Goal: Find contact information: Obtain details needed to contact an individual or organization

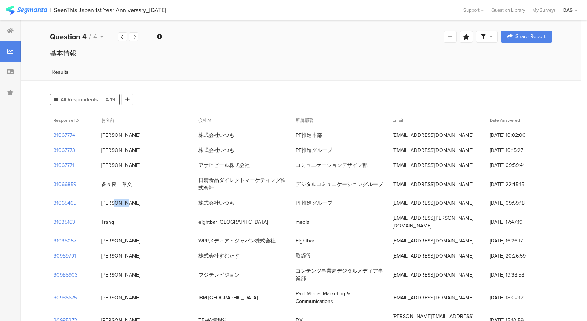
drag, startPoint x: 120, startPoint y: 204, endPoint x: 98, endPoint y: 204, distance: 22.0
click at [98, 204] on div "[PERSON_NAME]" at bounding box center [146, 203] width 97 height 15
copy div "[PERSON_NAME]"
drag, startPoint x: 392, startPoint y: 203, endPoint x: 453, endPoint y: 203, distance: 61.3
click at [453, 203] on div "[EMAIL_ADDRESS][DOMAIN_NAME]" at bounding box center [437, 203] width 97 height 15
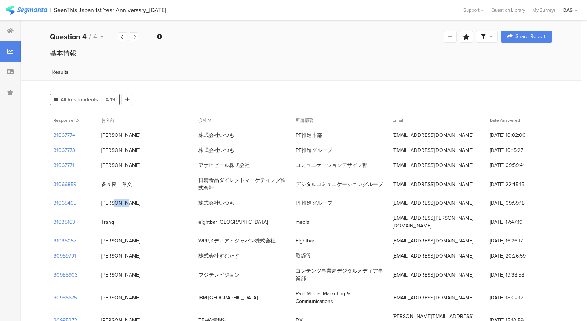
copy div "[EMAIL_ADDRESS][DOMAIN_NAME]"
